Goal: Information Seeking & Learning: Learn about a topic

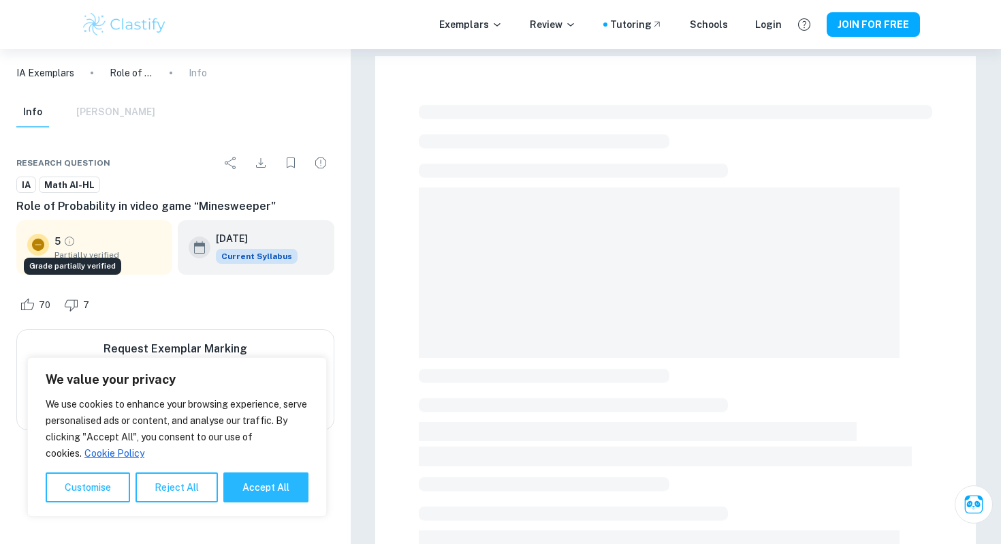
click at [67, 240] on icon "Grade partially verified" at bounding box center [69, 241] width 12 height 12
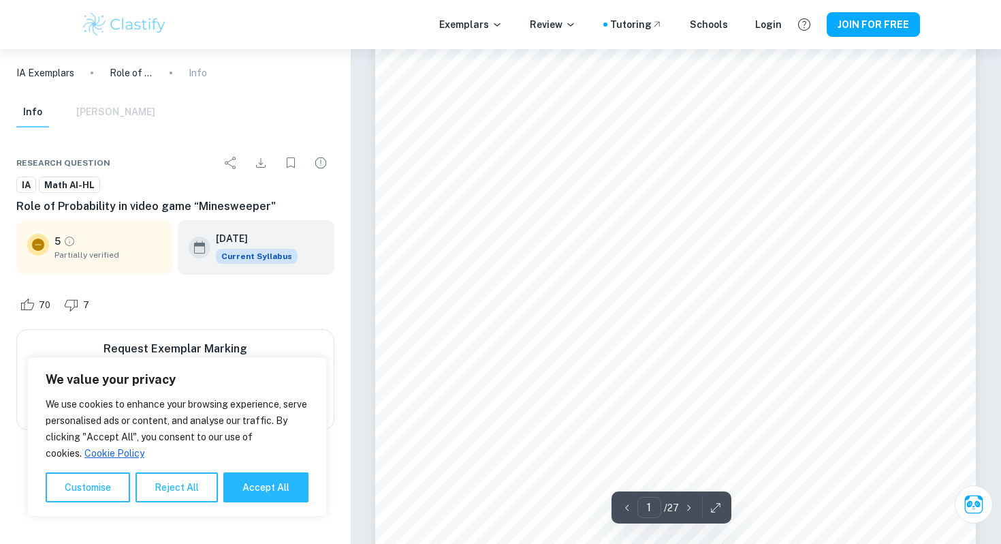
scroll to position [189, 0]
click at [290, 481] on button "Accept All" at bounding box center [265, 487] width 85 height 30
checkbox input "true"
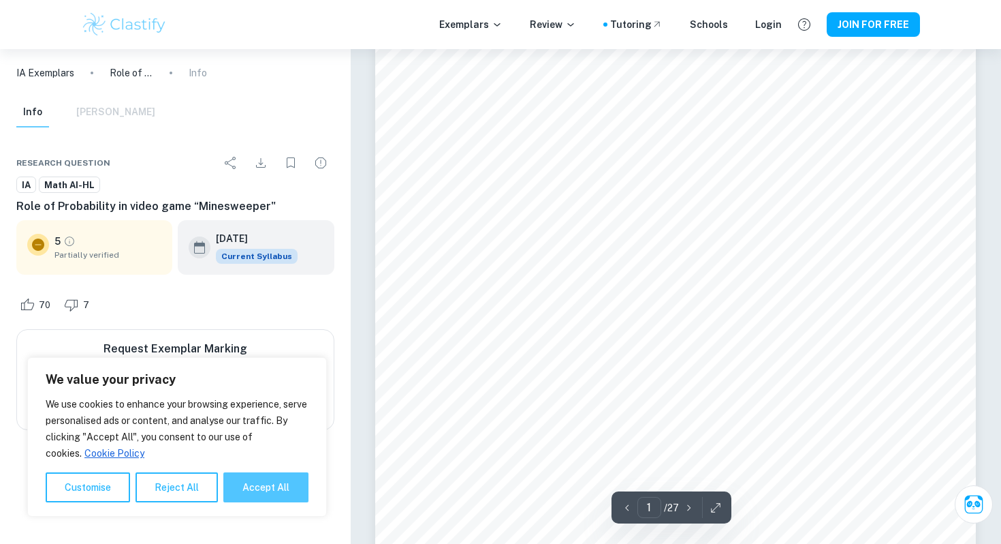
checkbox input "true"
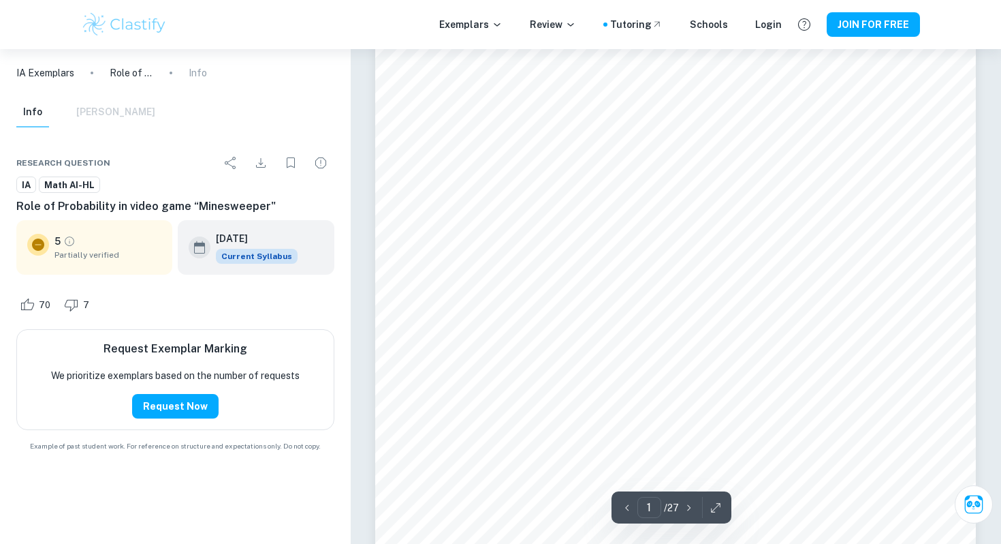
scroll to position [0, 0]
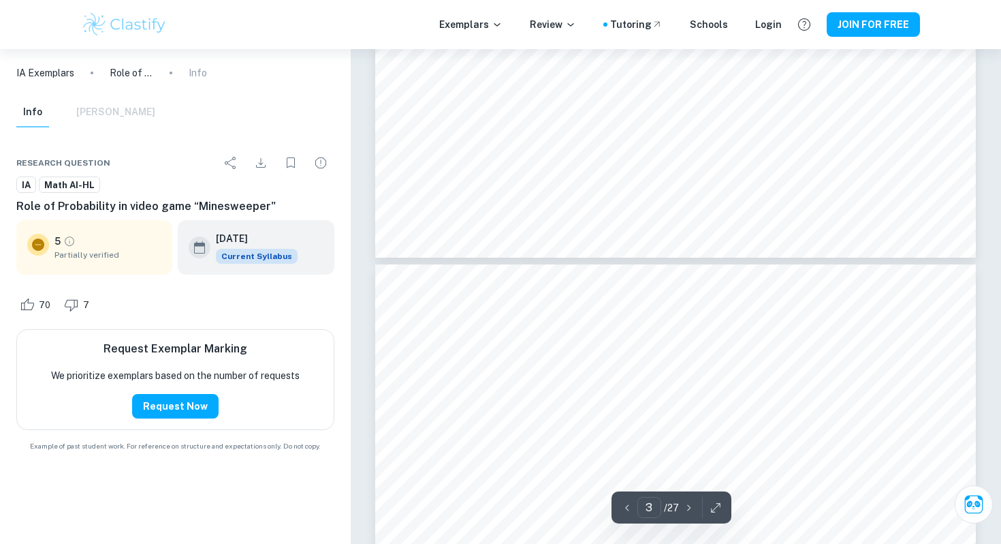
type input "4"
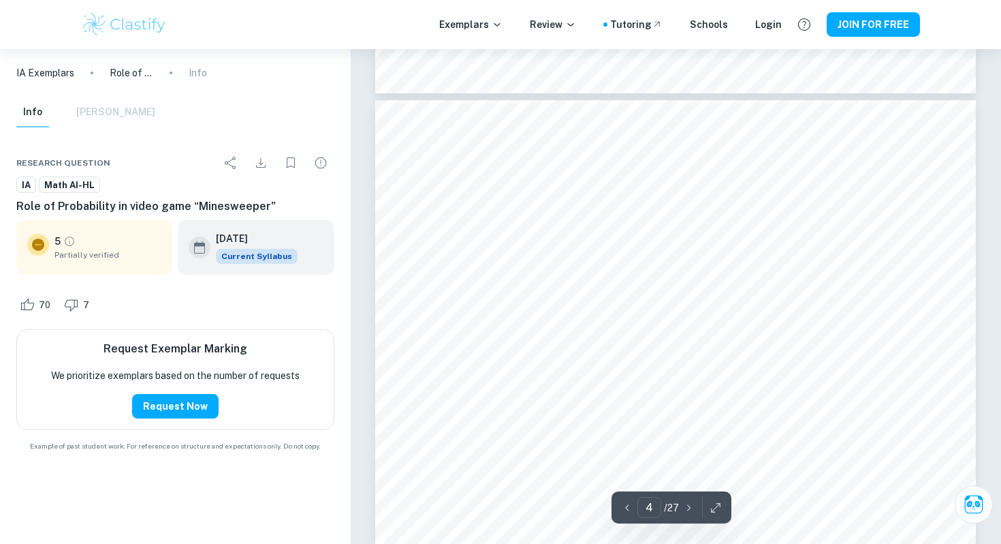
scroll to position [2511, 0]
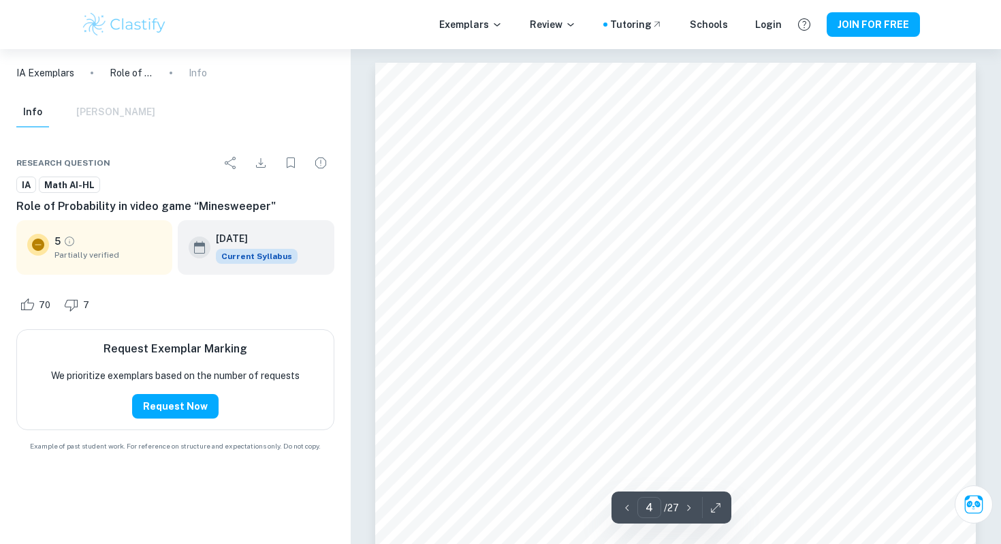
scroll to position [2511, 0]
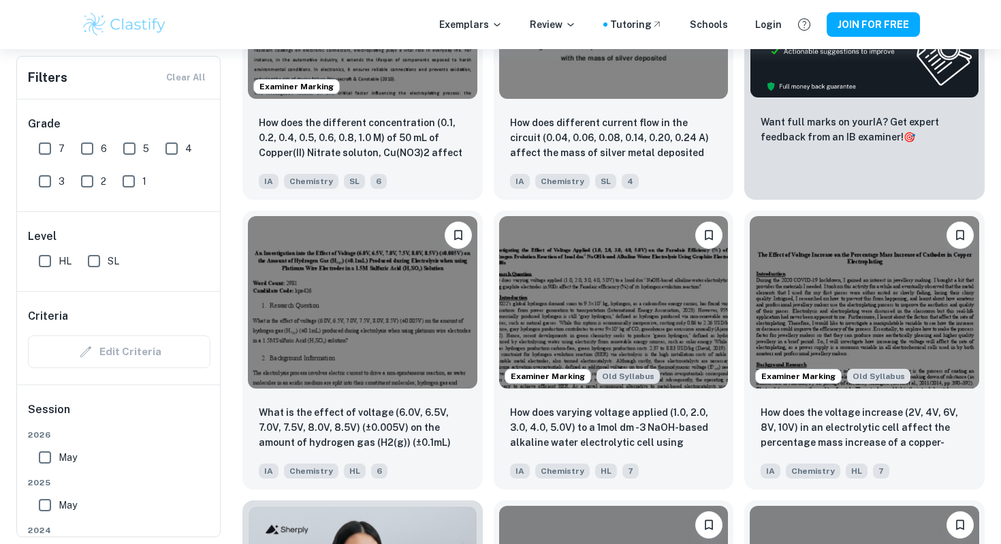
scroll to position [561, 0]
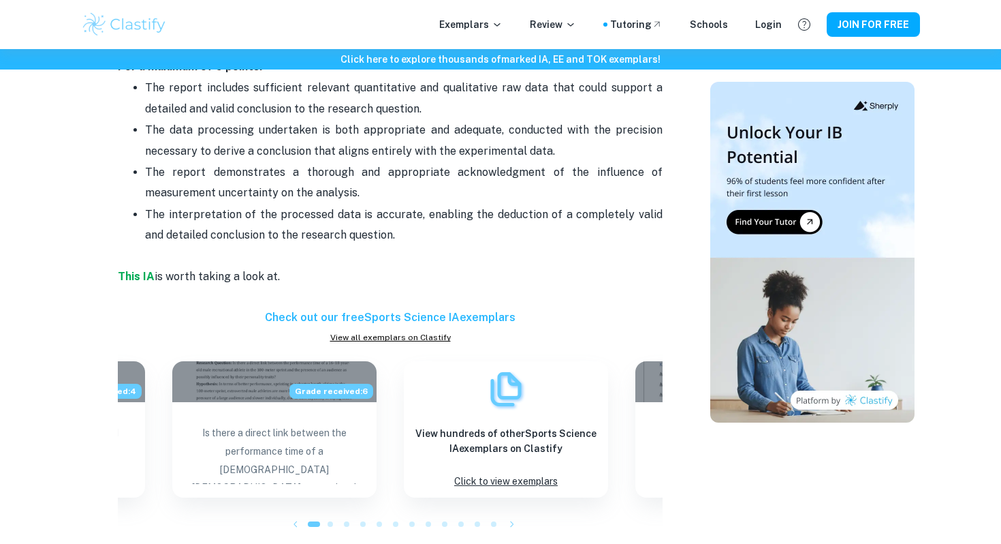
scroll to position [1694, 0]
